Goal: Task Accomplishment & Management: Manage account settings

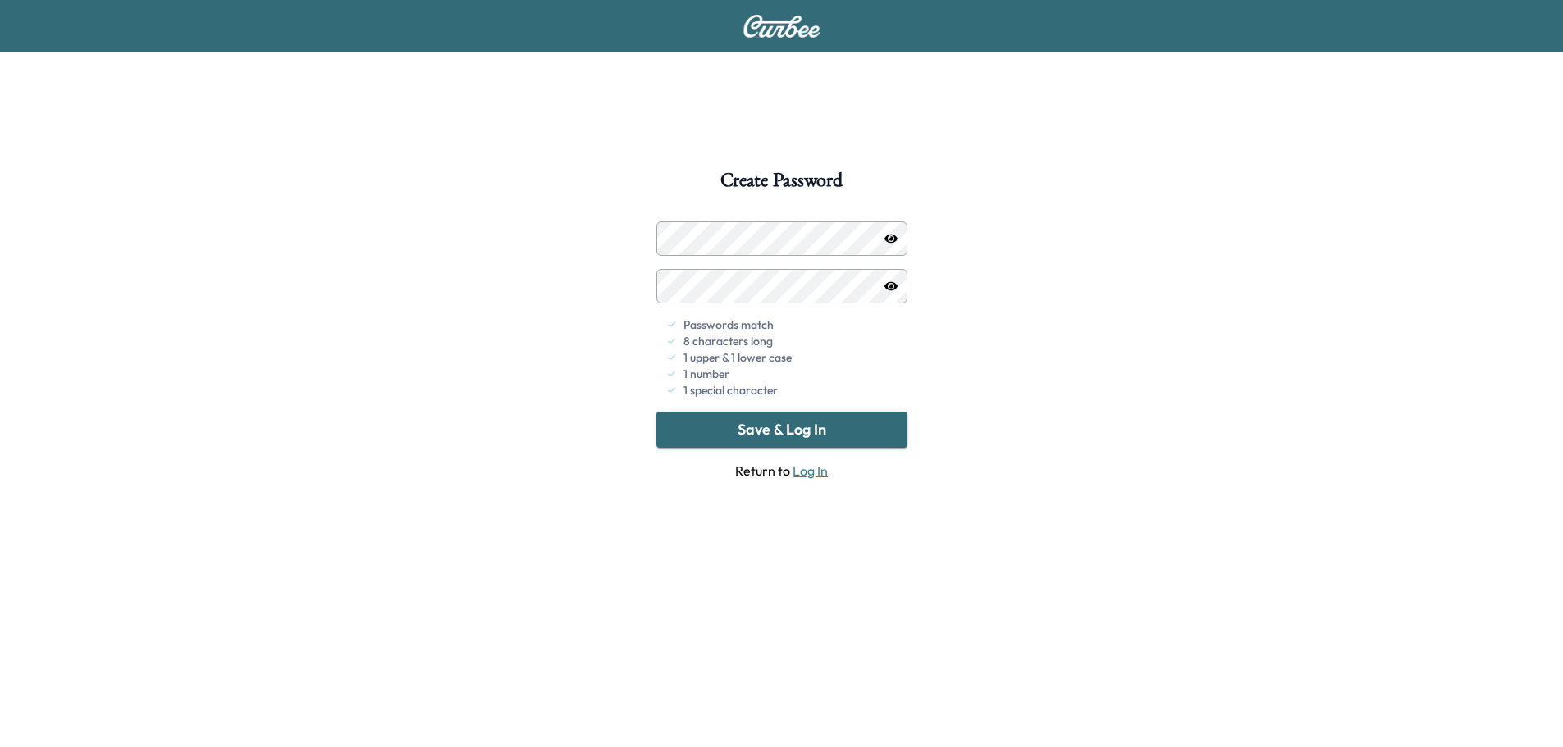
click at [819, 427] on button "Save & Log In" at bounding box center [781, 430] width 251 height 36
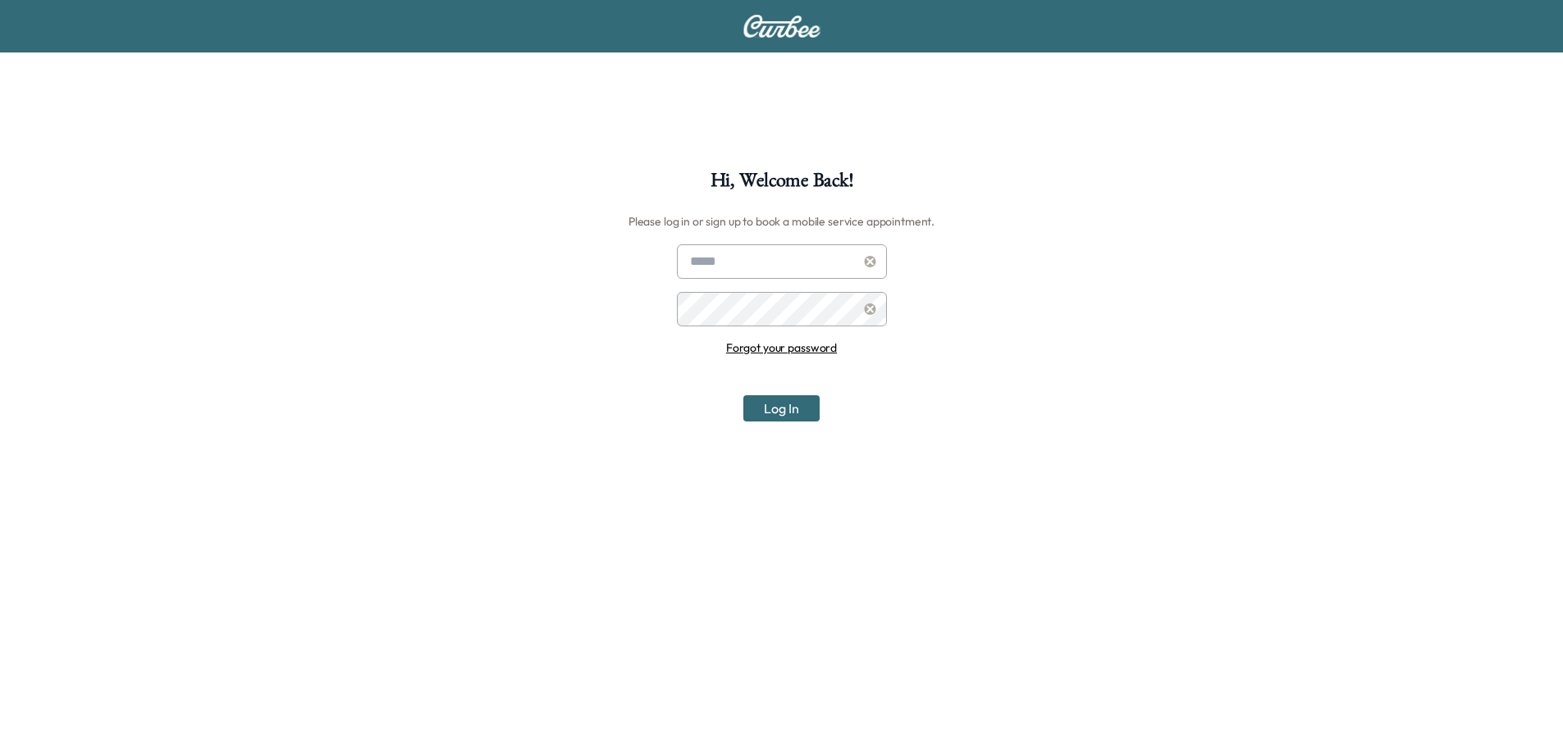
click at [751, 268] on input "text" at bounding box center [782, 261] width 210 height 34
type input "**********"
click at [743, 395] on button "Log In" at bounding box center [781, 408] width 76 height 26
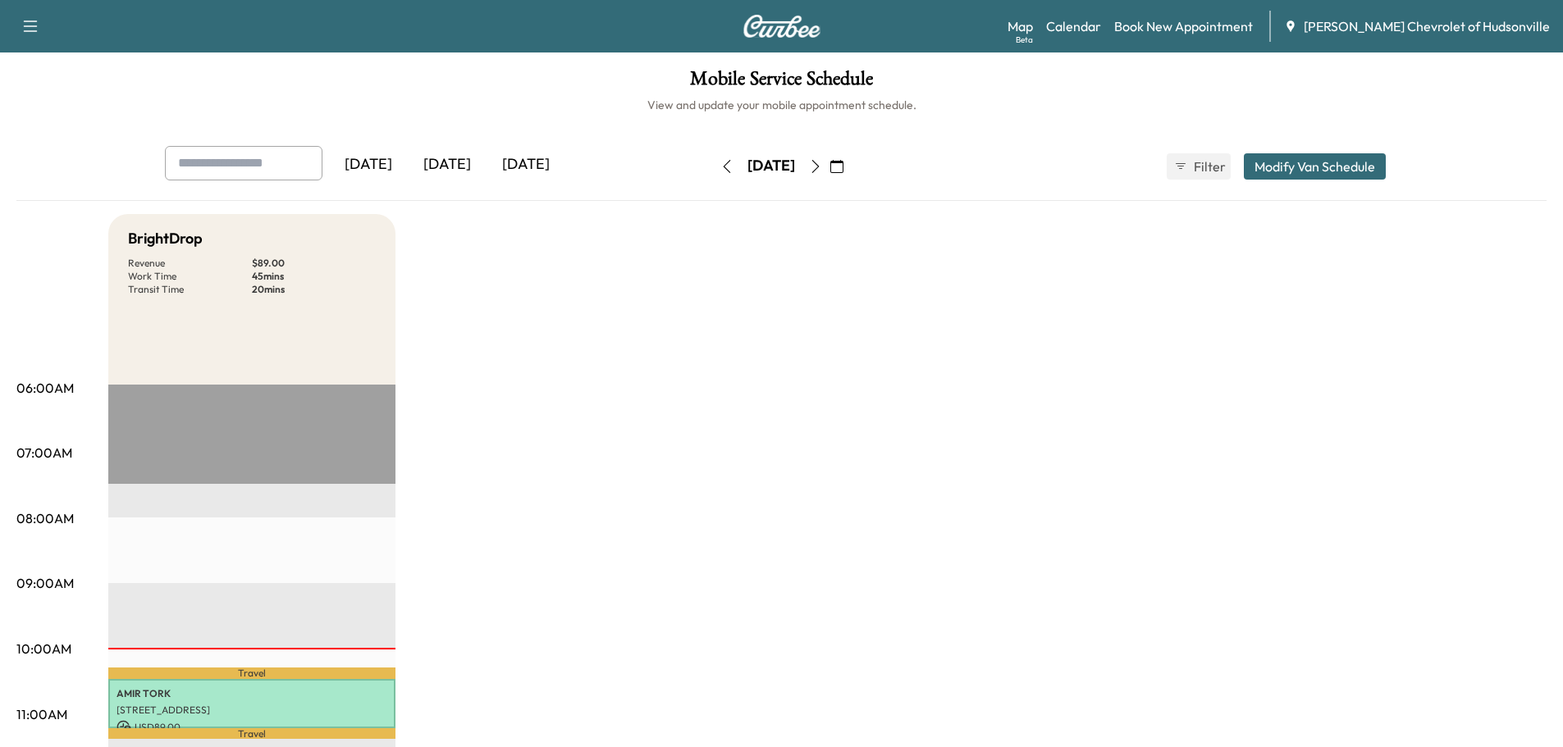
click at [546, 159] on div "[DATE]" at bounding box center [525, 165] width 79 height 38
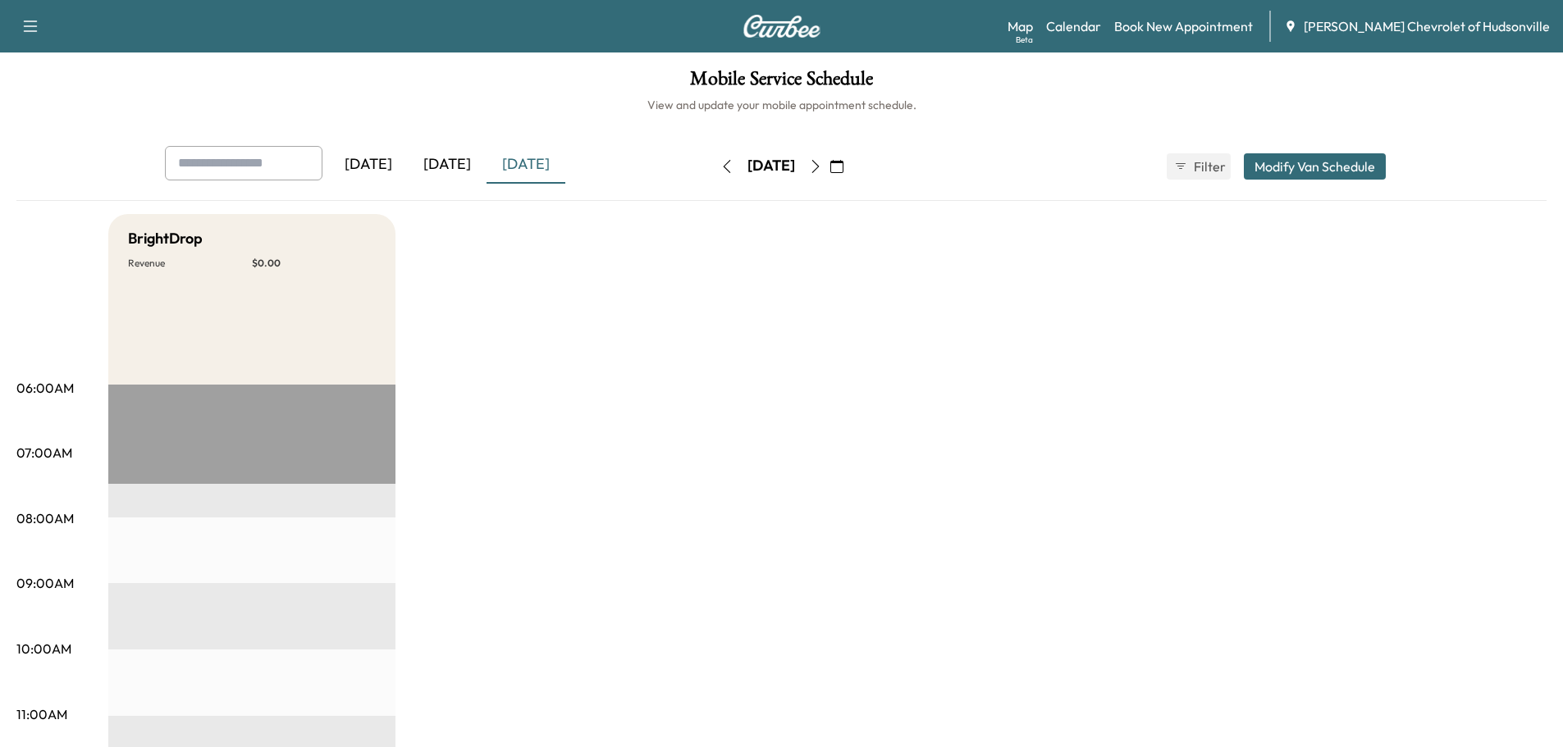
click at [1295, 174] on button "Modify Van Schedule" at bounding box center [1315, 166] width 142 height 26
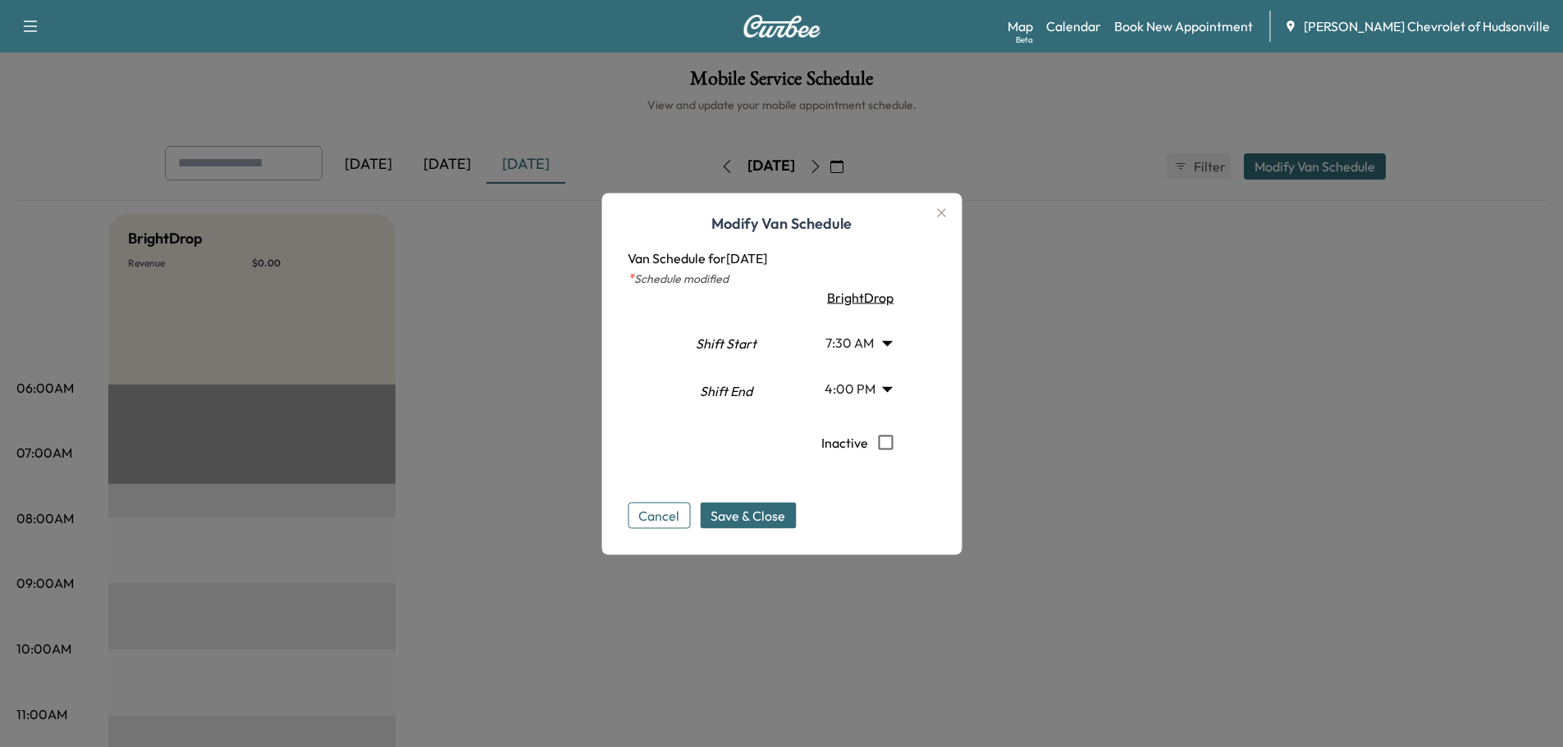
click at [951, 217] on icon "button" at bounding box center [941, 213] width 20 height 20
